Goal: Information Seeking & Learning: Learn about a topic

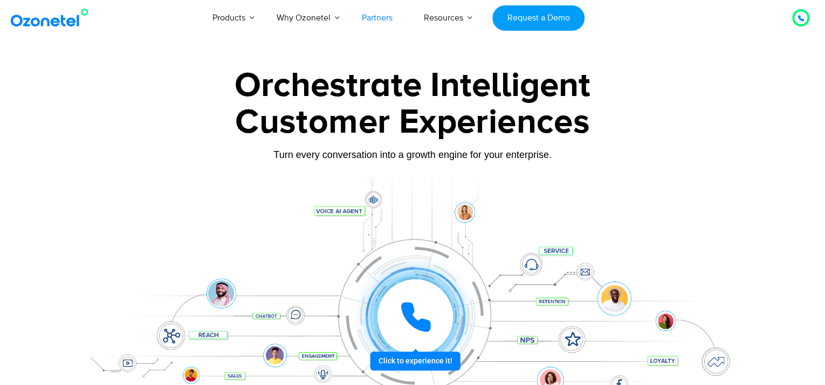
click at [386, 22] on link "Partners" at bounding box center [377, 18] width 62 height 36
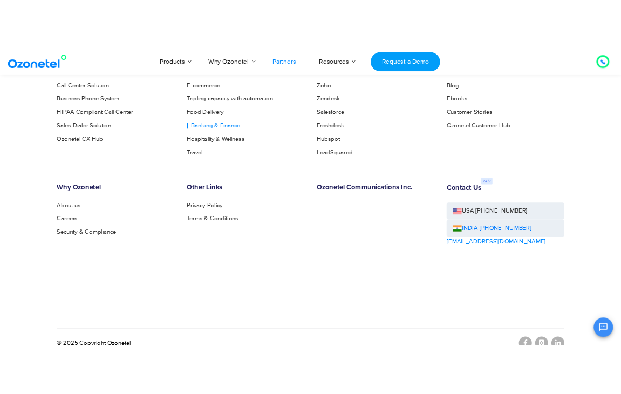
scroll to position [2948, 0]
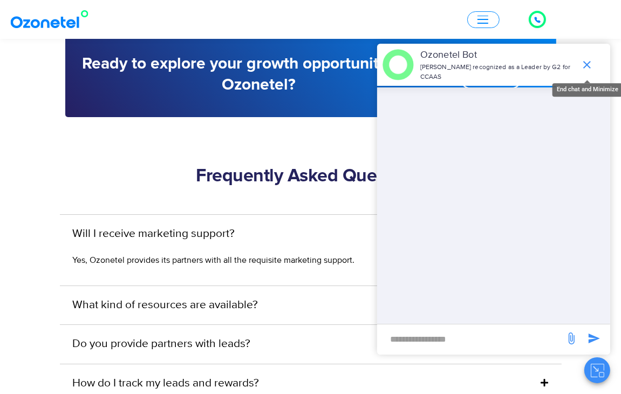
click at [584, 60] on icon "end chat or minimize" at bounding box center [587, 64] width 13 height 13
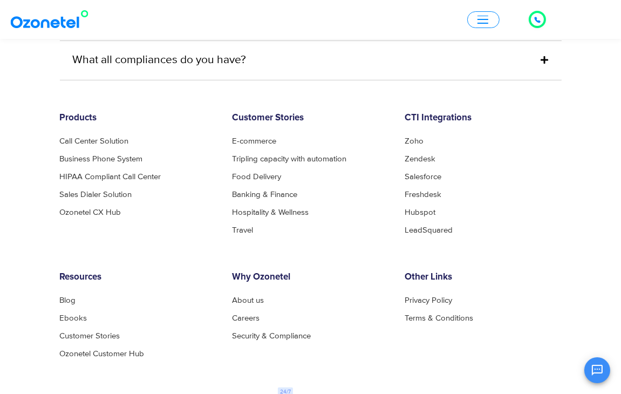
scroll to position [3326, 0]
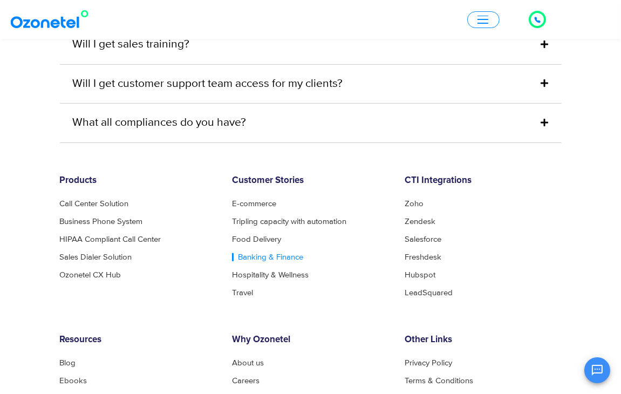
click at [268, 255] on link "Banking & Finance" at bounding box center [267, 257] width 71 height 8
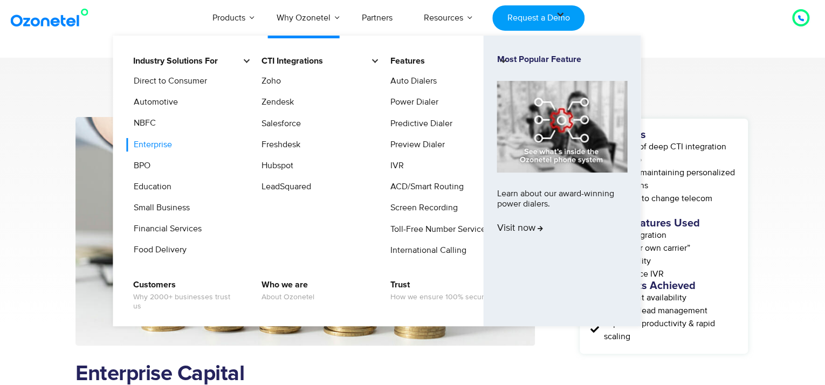
click at [143, 147] on link "Enterprise" at bounding box center [149, 144] width 47 height 13
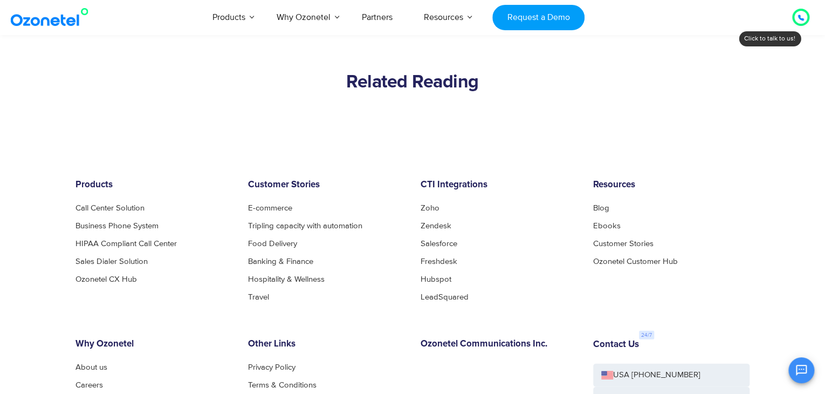
scroll to position [3129, 0]
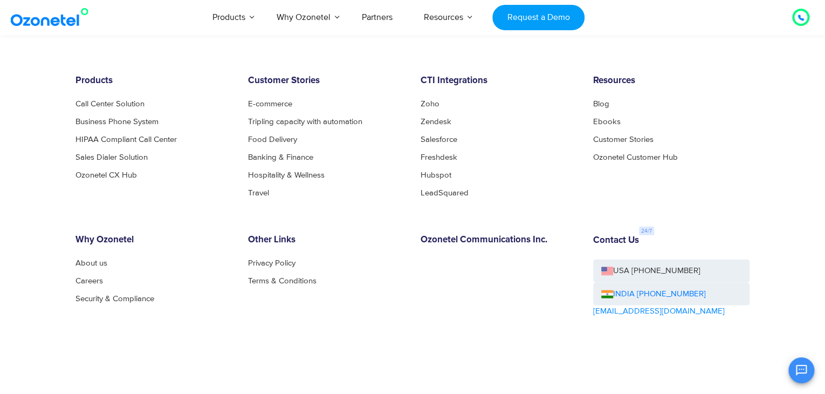
click at [453, 79] on h6 "CTI Integrations" at bounding box center [499, 81] width 156 height 11
click at [454, 97] on div "CTI Integrations Zoho Zendesk Salesforce Freshdesk Hubspot LeadSquared" at bounding box center [499, 136] width 173 height 121
click at [605, 118] on link "Ebooks" at bounding box center [609, 122] width 33 height 8
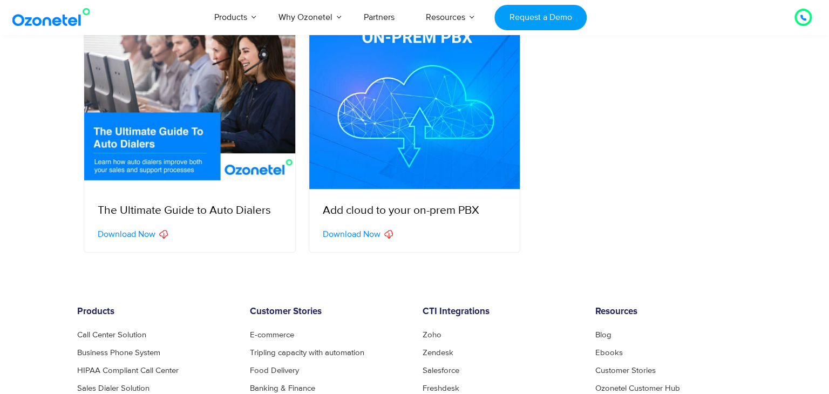
scroll to position [432, 0]
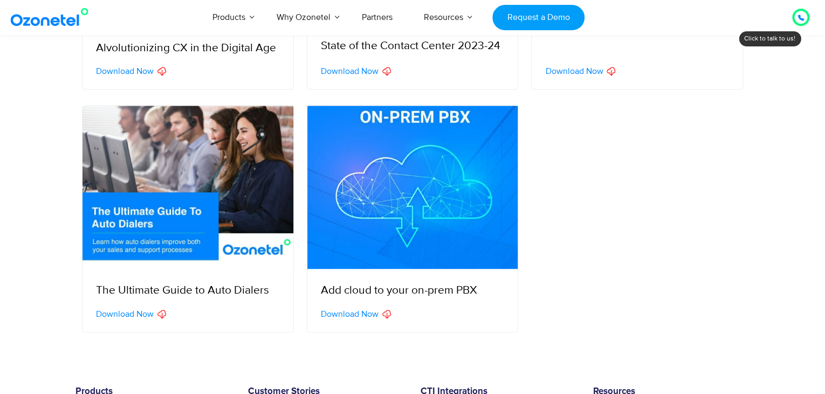
click at [147, 311] on span "Download Now" at bounding box center [125, 314] width 58 height 9
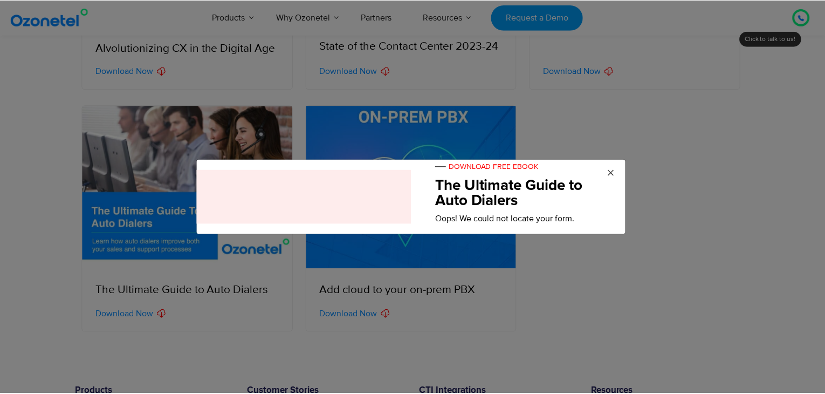
scroll to position [0, 0]
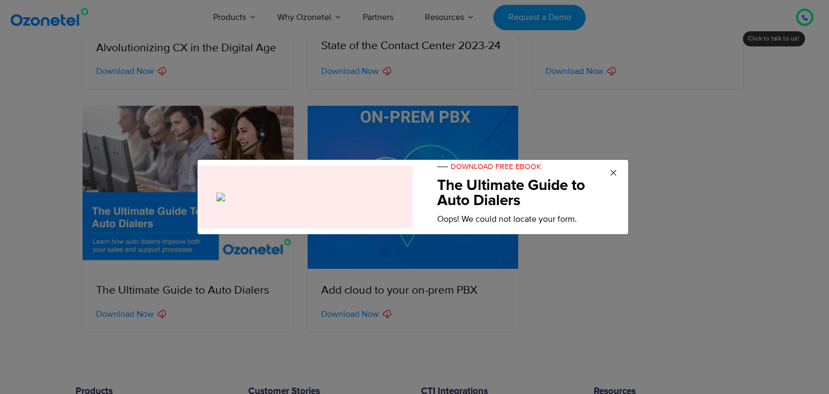
click at [613, 172] on span "×" at bounding box center [613, 173] width 8 height 16
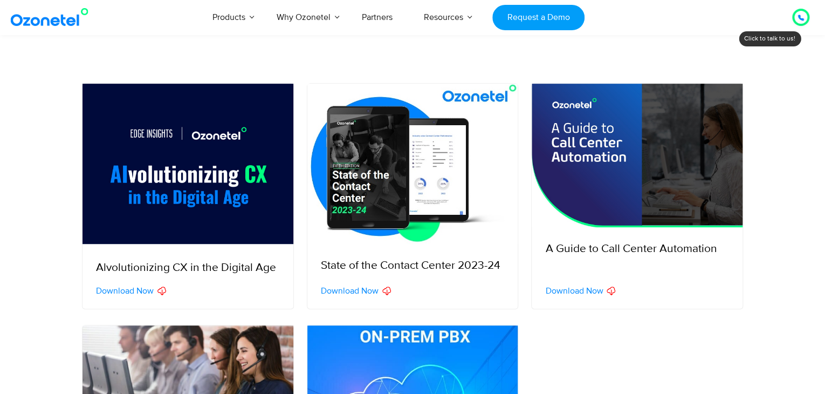
scroll to position [162, 0]
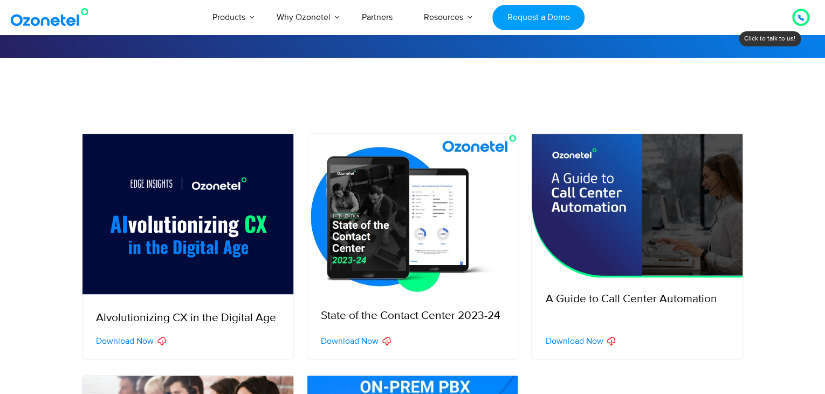
click at [800, 24] on div at bounding box center [801, 17] width 17 height 17
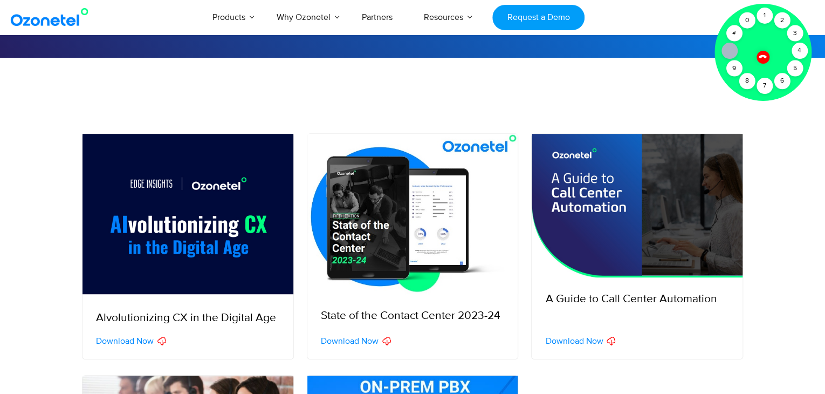
click at [762, 57] on icon at bounding box center [763, 56] width 9 height 9
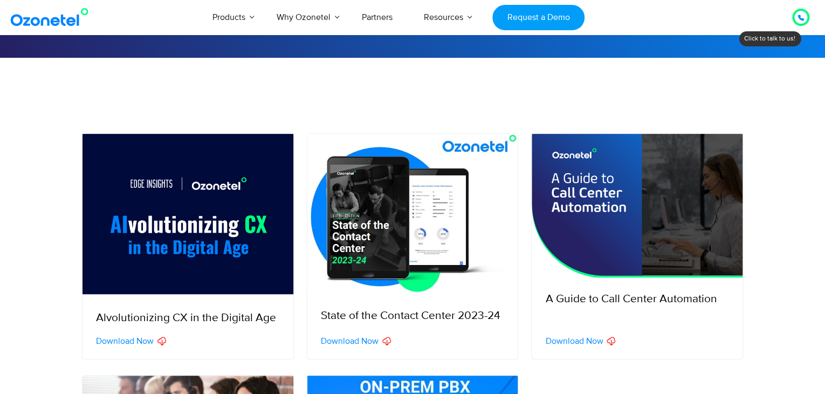
click at [798, 22] on div at bounding box center [801, 17] width 6 height 13
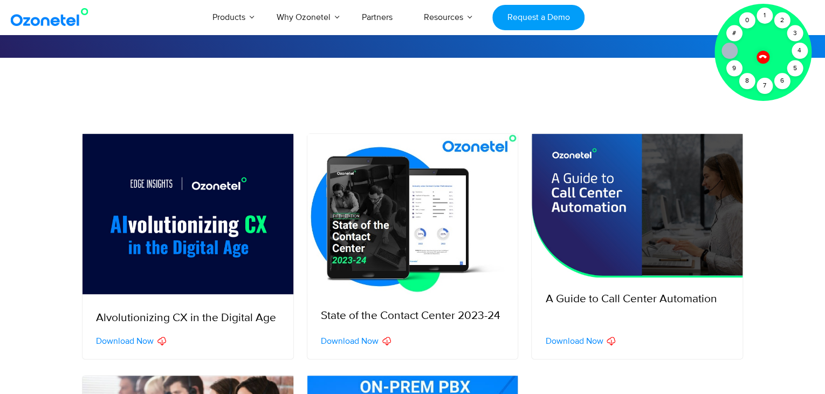
click at [760, 53] on icon at bounding box center [763, 56] width 9 height 9
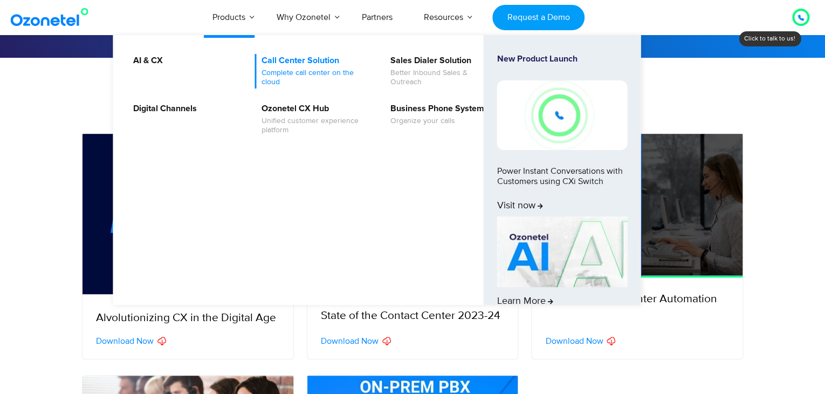
click at [331, 72] on span "Complete call center on the cloud" at bounding box center [315, 78] width 106 height 18
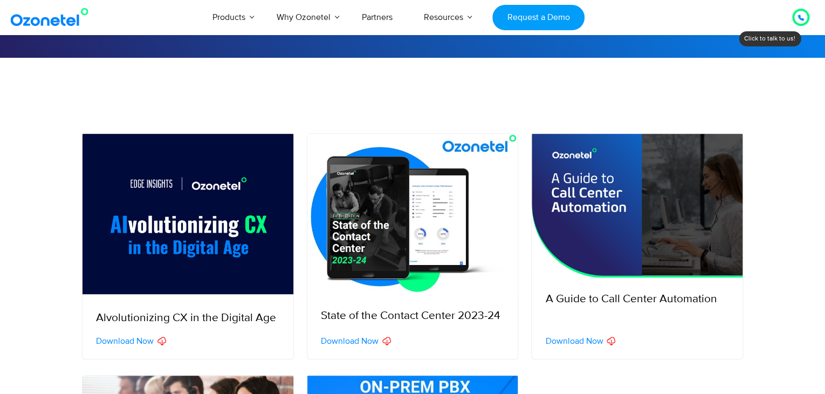
click at [650, 83] on section at bounding box center [412, 88] width 825 height 60
